Goal: Task Accomplishment & Management: Manage account settings

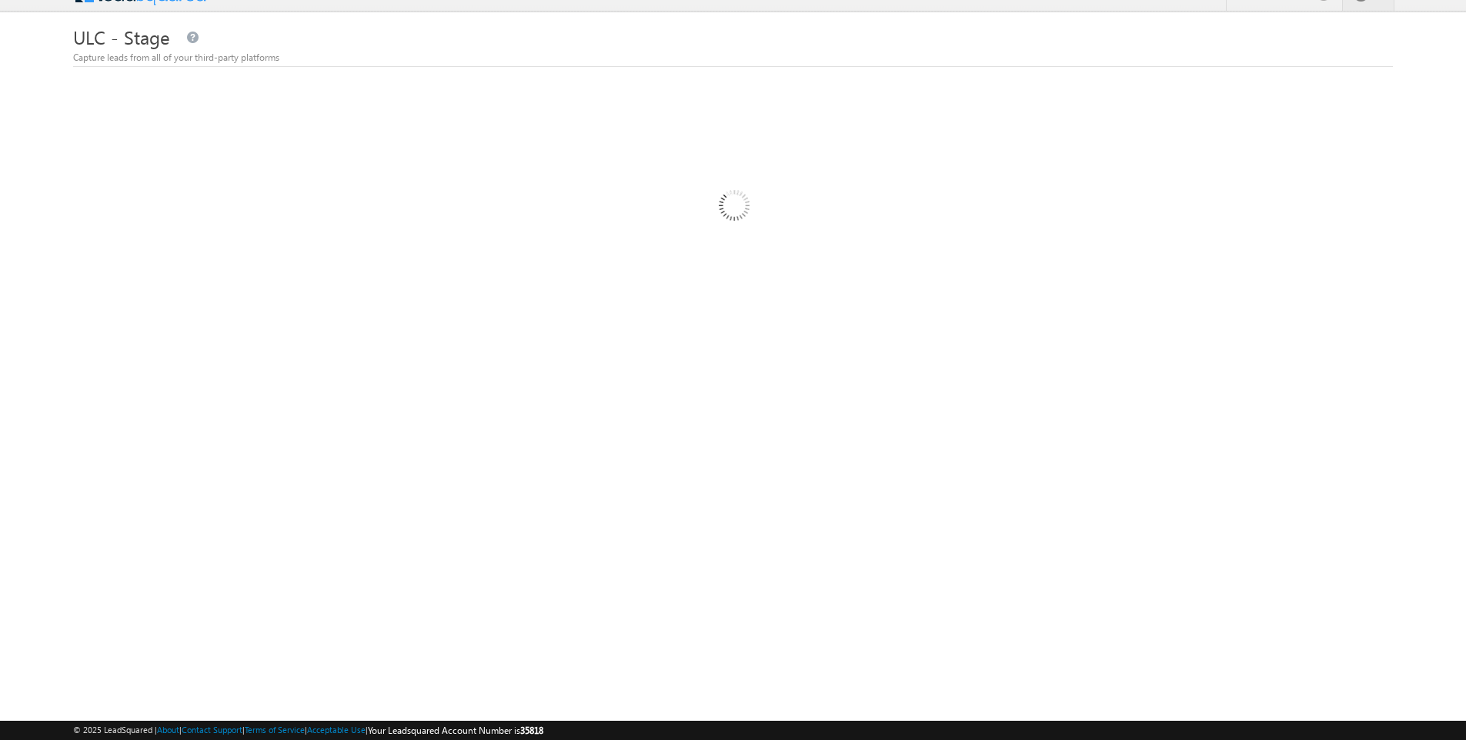
scroll to position [24, 0]
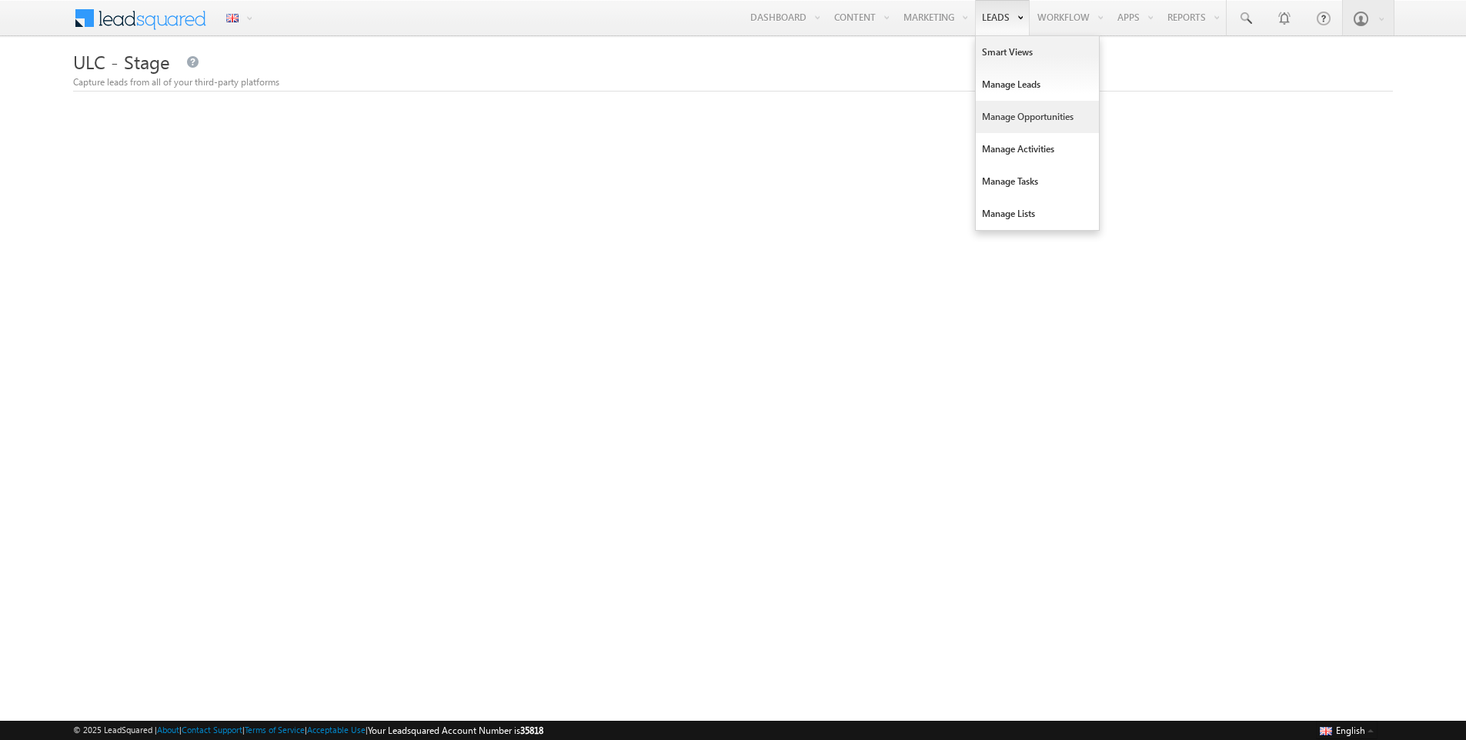
scroll to position [24, 0]
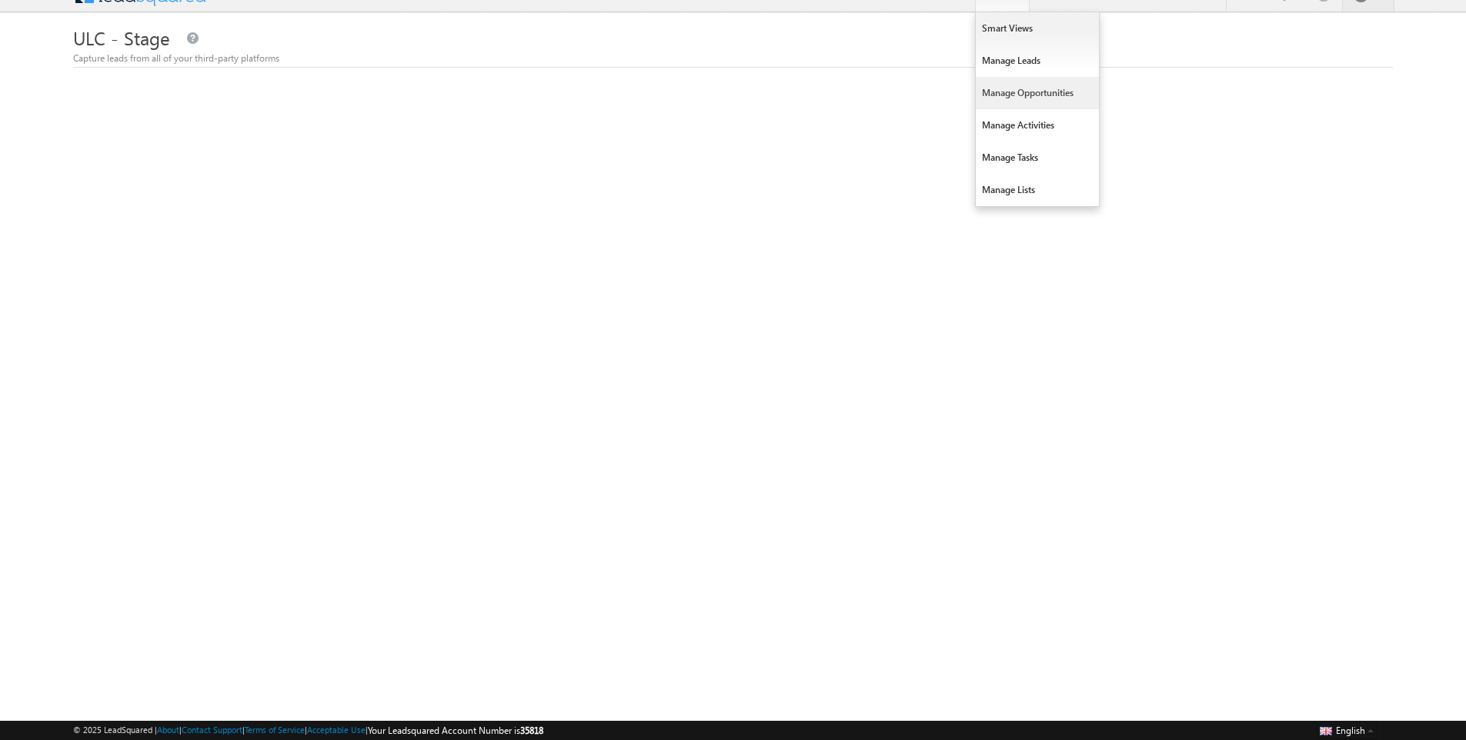
click at [993, 88] on link "Manage Opportunities" at bounding box center [1037, 93] width 123 height 32
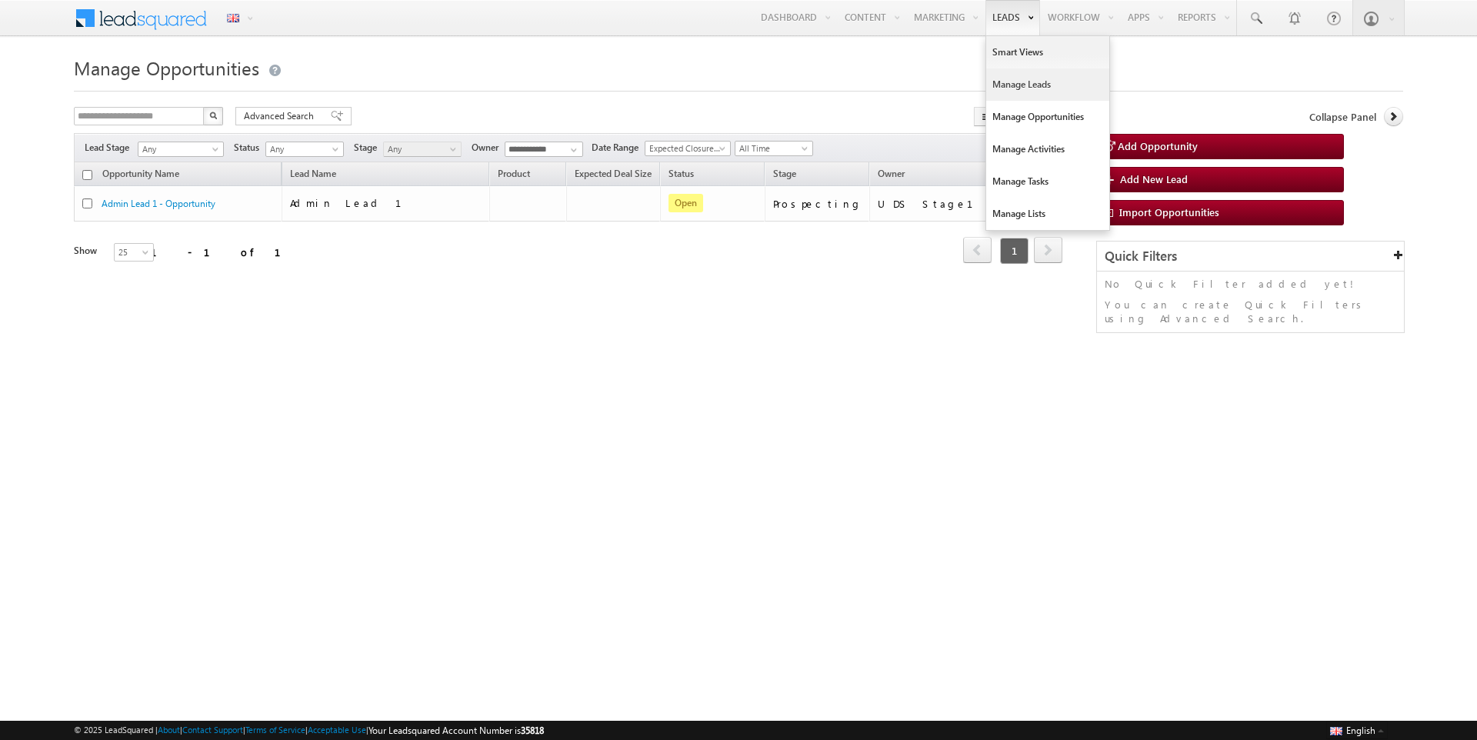
click at [1003, 83] on link "Manage Leads" at bounding box center [1047, 84] width 123 height 32
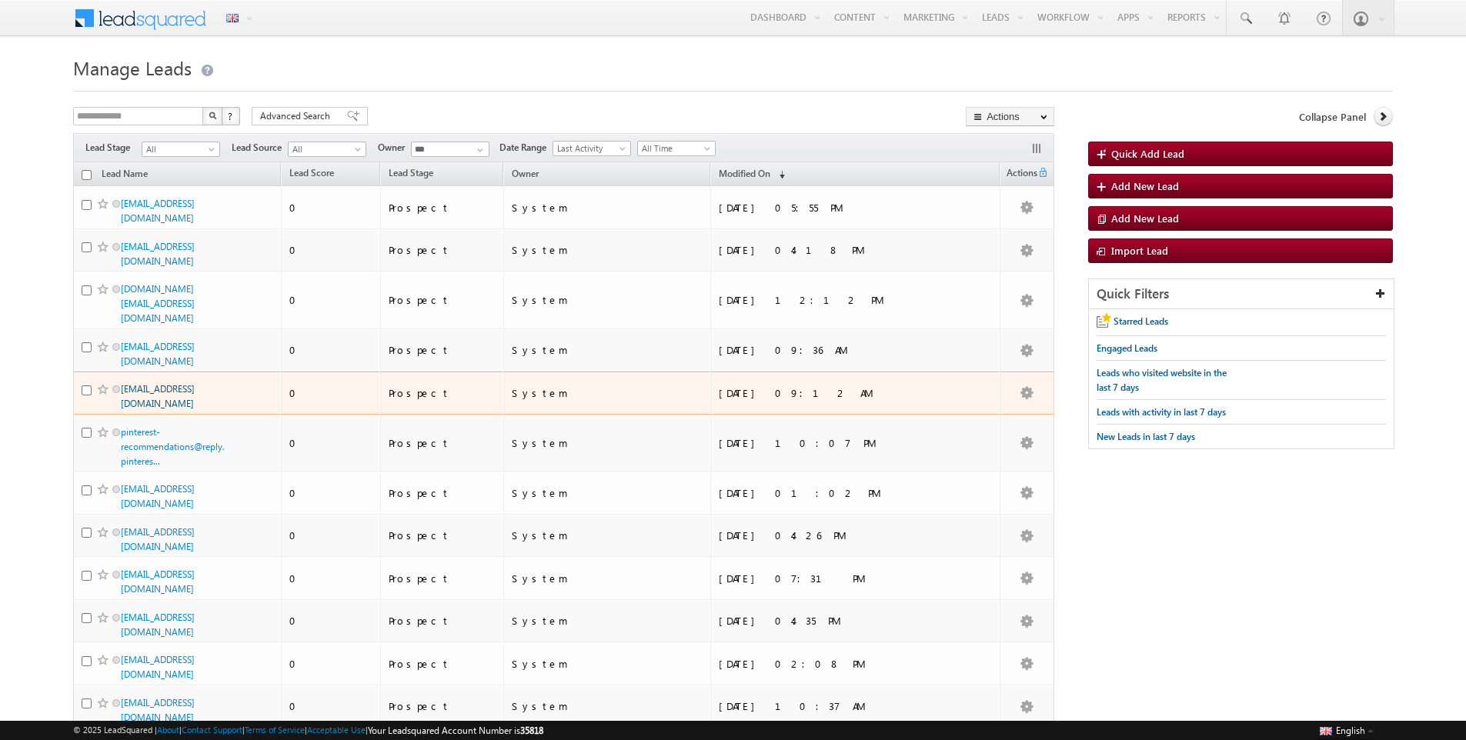
click at [162, 390] on link "[EMAIL_ADDRESS][DOMAIN_NAME]" at bounding box center [158, 396] width 74 height 26
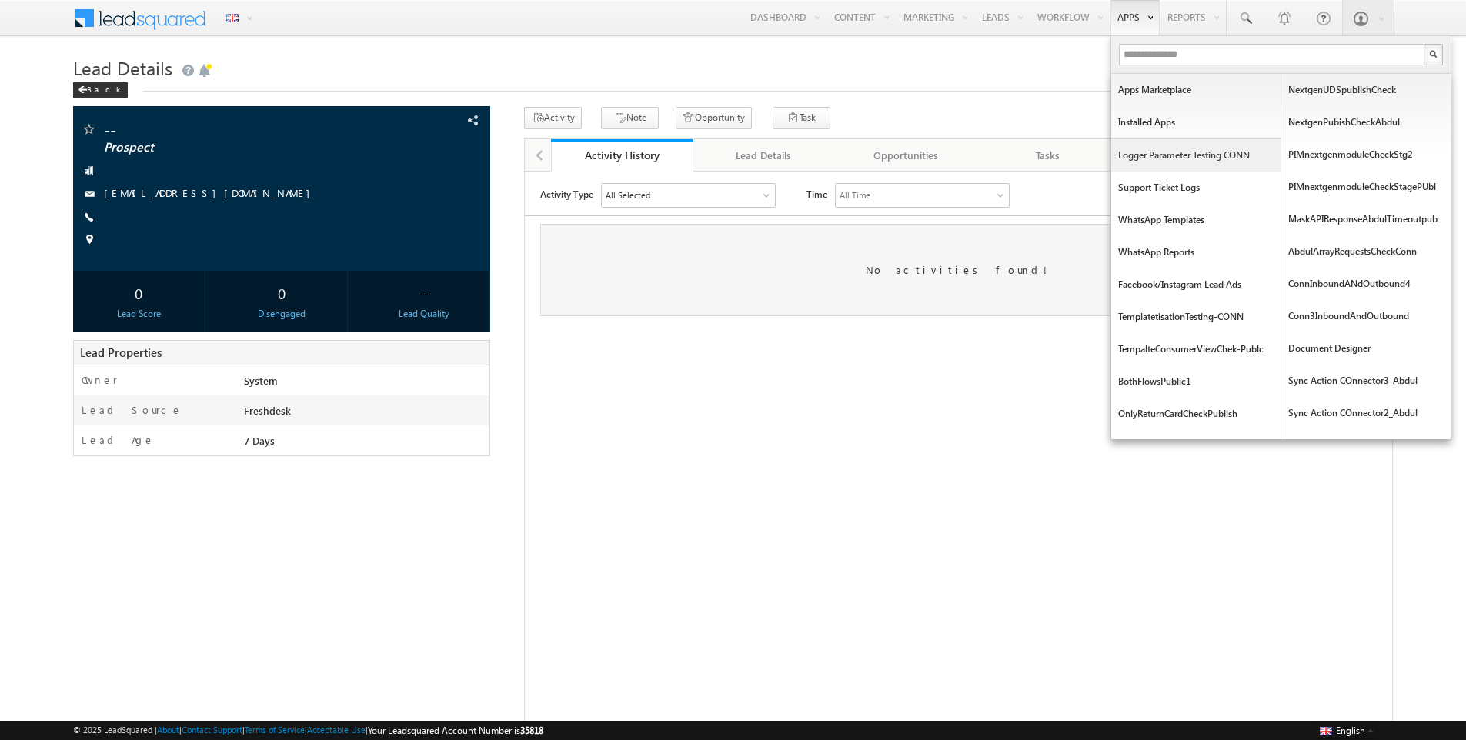
click at [1184, 156] on link "logger parameter testing CONN" at bounding box center [1195, 155] width 169 height 32
